Goal: Find specific page/section: Find specific page/section

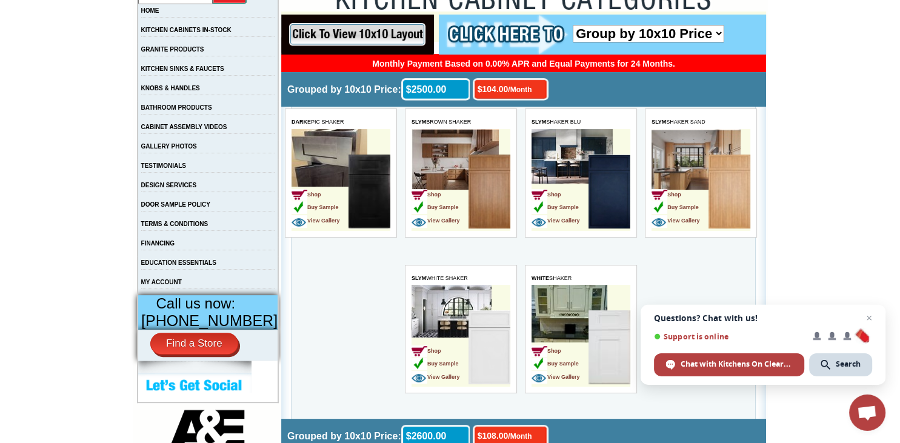
scroll to position [251, 0]
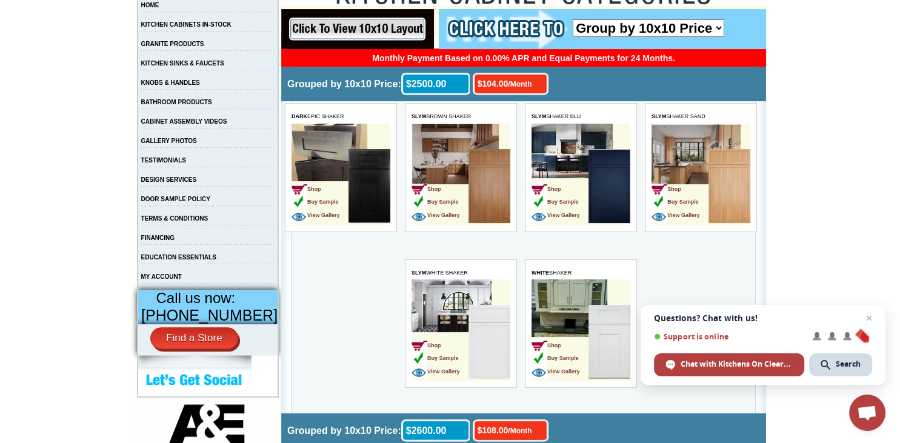
click at [573, 19] on select "Group by 10x10 Price Group by Color" at bounding box center [649, 28] width 152 height 18
click option "Group by 10x10 Price" at bounding box center [281, 5] width 0 height 0
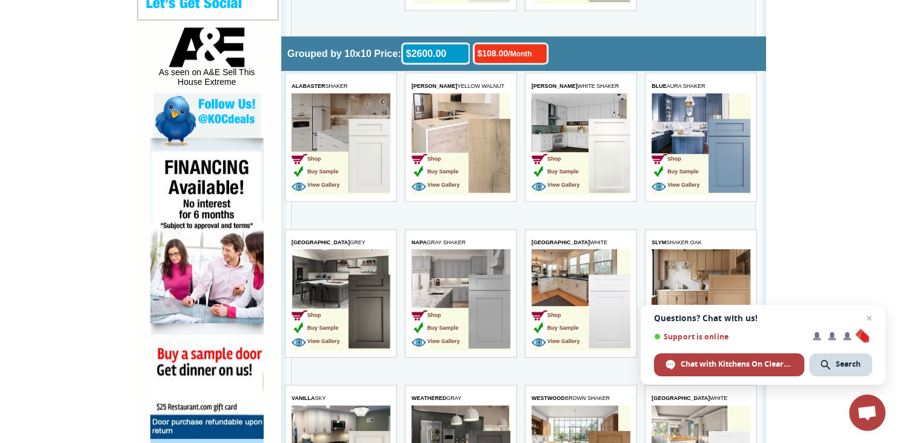
scroll to position [581, 0]
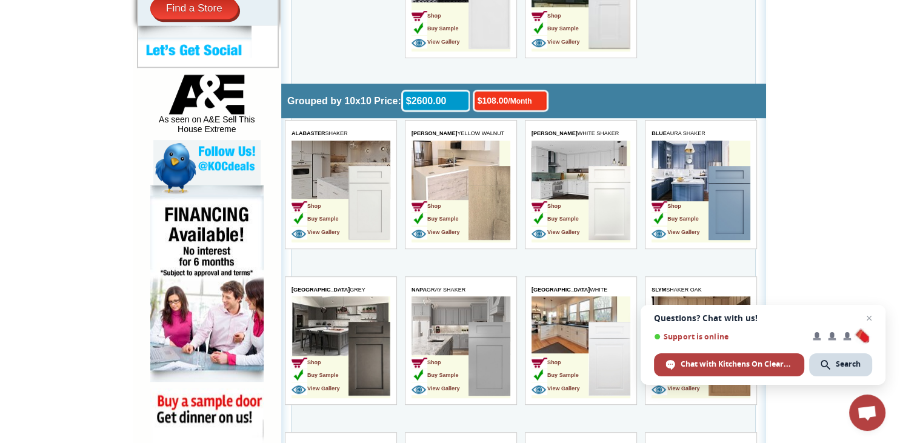
click at [352, 181] on img at bounding box center [370, 203] width 42 height 74
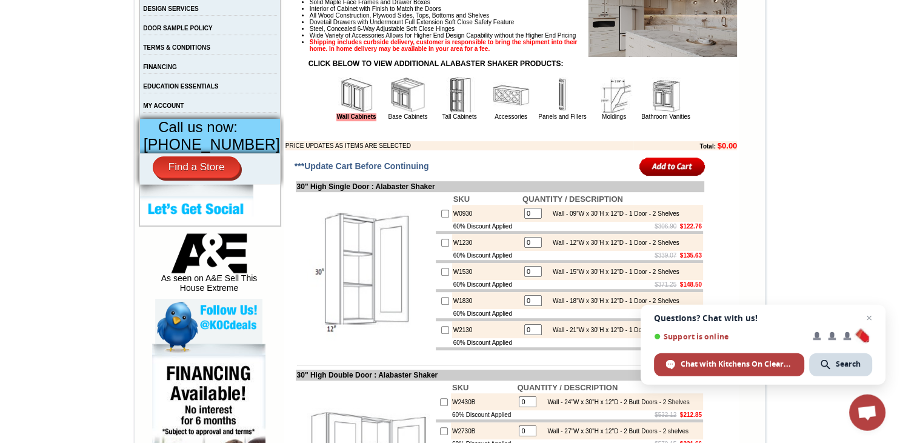
click at [390, 113] on img at bounding box center [408, 95] width 36 height 36
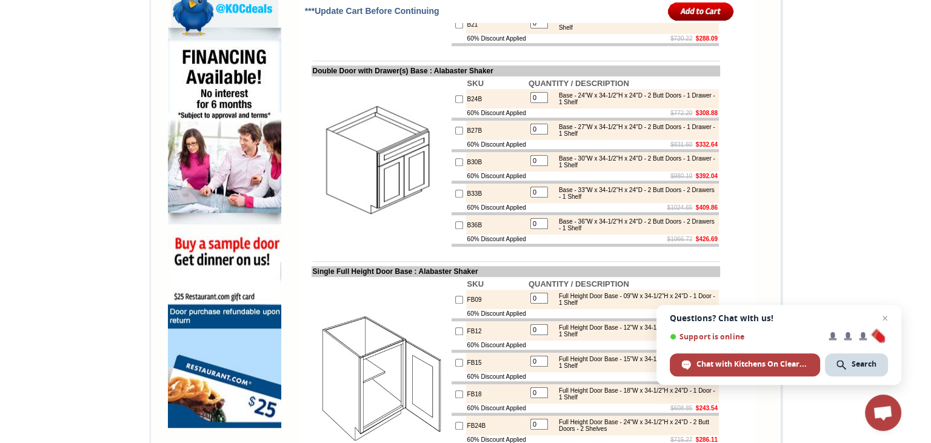
scroll to position [743, 0]
